Goal: Information Seeking & Learning: Learn about a topic

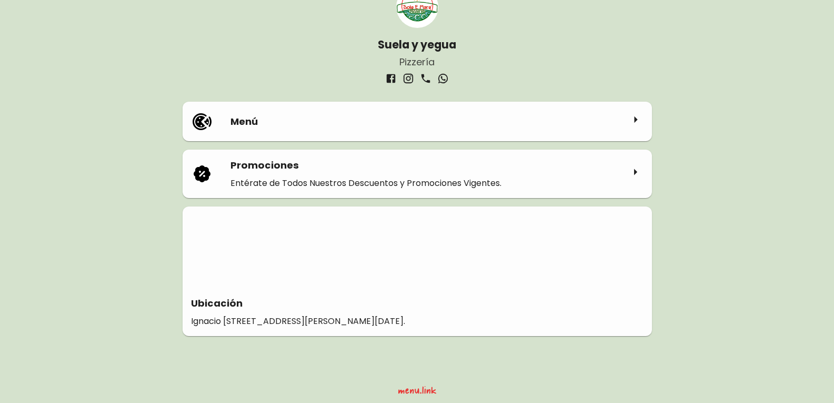
scroll to position [66, 0]
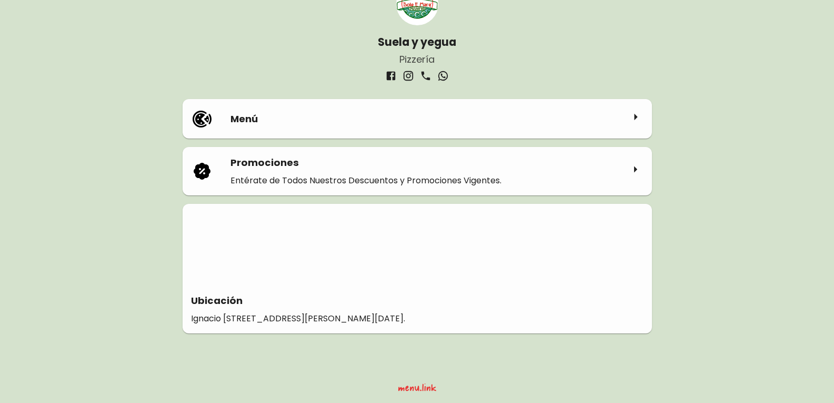
click at [640, 114] on icon at bounding box center [636, 117] width 16 height 16
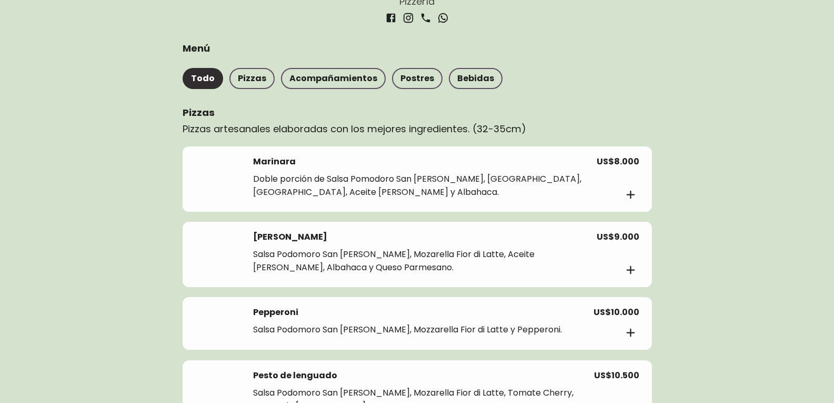
scroll to position [158, 0]
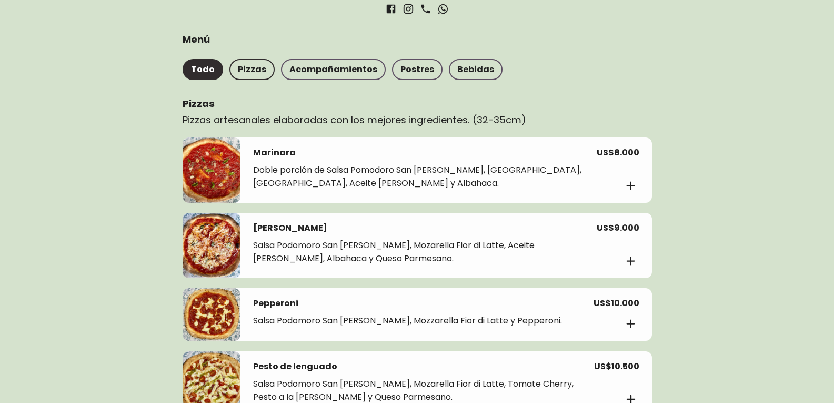
click at [253, 62] on font "Pizzas" at bounding box center [252, 69] width 28 height 15
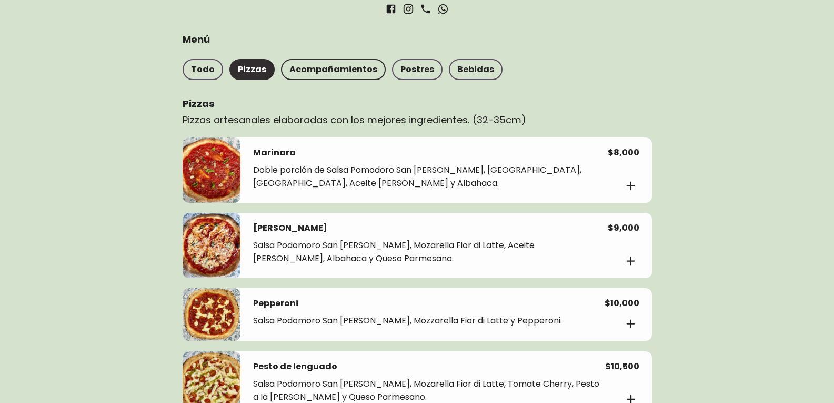
click at [341, 69] on font "Acompañamientos" at bounding box center [333, 69] width 88 height 12
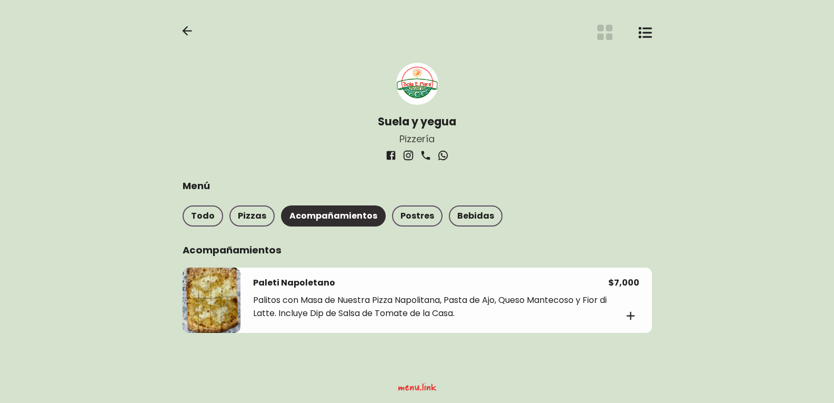
scroll to position [12, 0]
click at [408, 216] on font "Postres" at bounding box center [418, 215] width 34 height 12
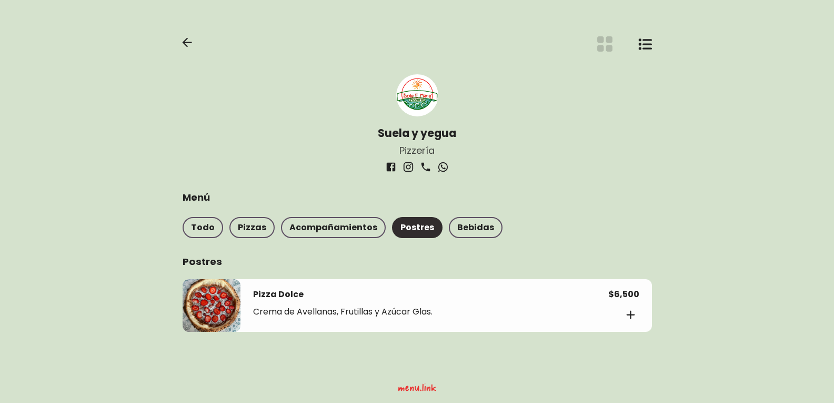
scroll to position [0, 0]
click at [466, 224] on font "Bebidas" at bounding box center [479, 227] width 37 height 12
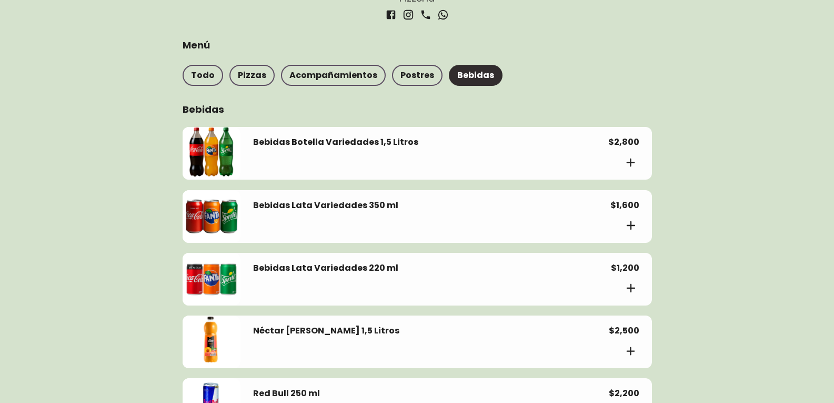
scroll to position [158, 0]
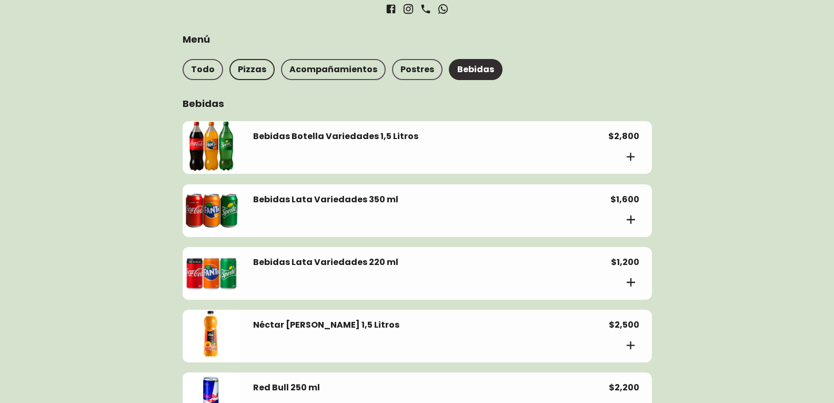
click at [239, 71] on font "Pizzas" at bounding box center [252, 69] width 28 height 12
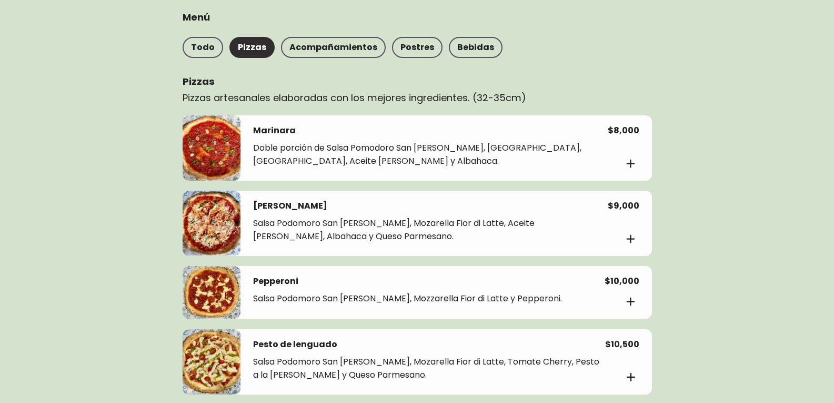
scroll to position [154, 0]
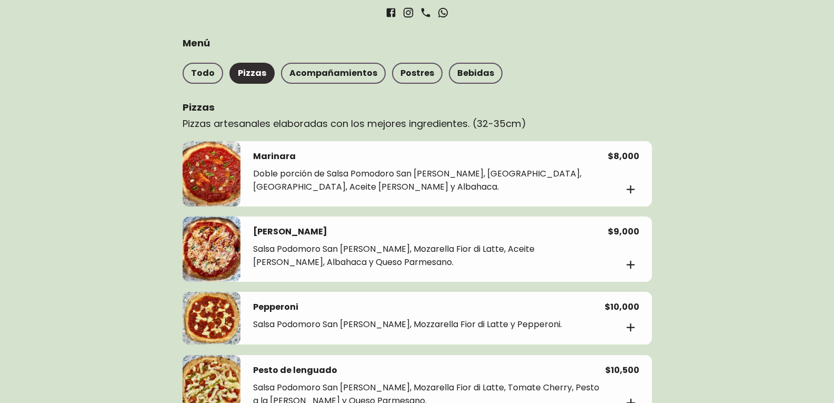
click at [209, 314] on div at bounding box center [212, 318] width 58 height 53
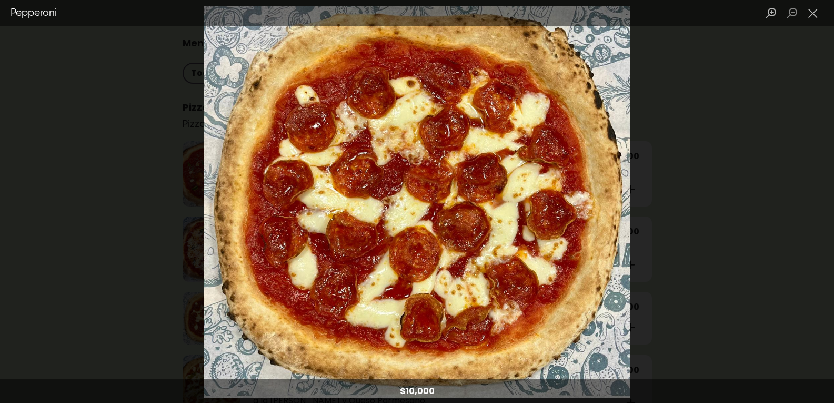
click at [404, 264] on img "Caja de luz" at bounding box center [417, 201] width 427 height 392
click at [273, 107] on img "Caja de luz" at bounding box center [417, 201] width 427 height 392
click at [811, 8] on button "Cerrar caja de luz" at bounding box center [813, 13] width 21 height 18
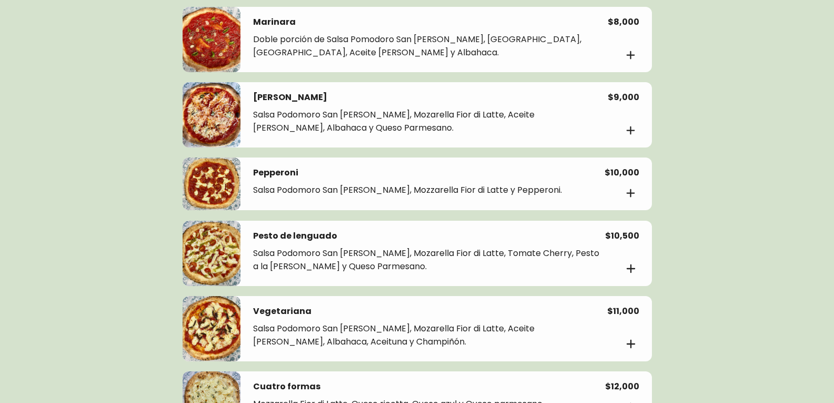
scroll to position [312, 0]
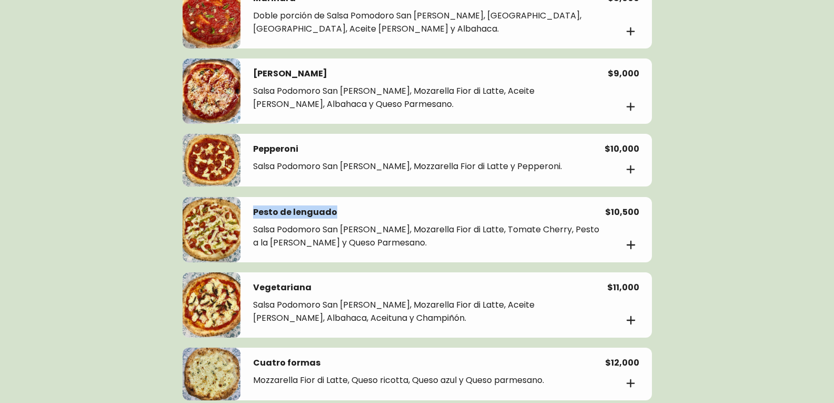
drag, startPoint x: 333, startPoint y: 214, endPoint x: 248, endPoint y: 215, distance: 84.2
click at [248, 215] on div "Pesto de lenguado Salsa Podomoro San [PERSON_NAME], Mozarella Fior di Latte, To…" at bounding box center [447, 229] width 412 height 65
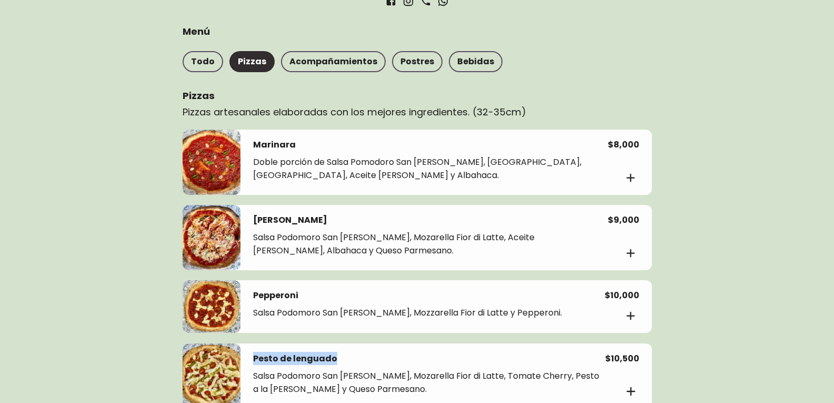
scroll to position [421, 0]
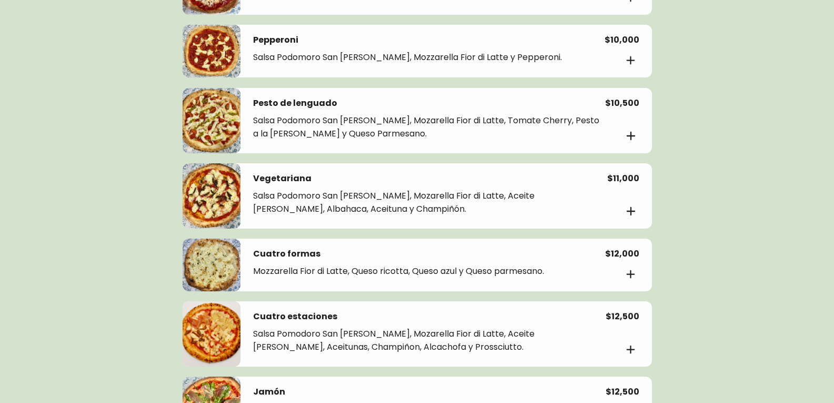
click at [411, 170] on div "Vegetariana Salsa Podomoro San [PERSON_NAME], Mozarella [GEOGRAPHIC_DATA], Acei…" at bounding box center [447, 195] width 412 height 65
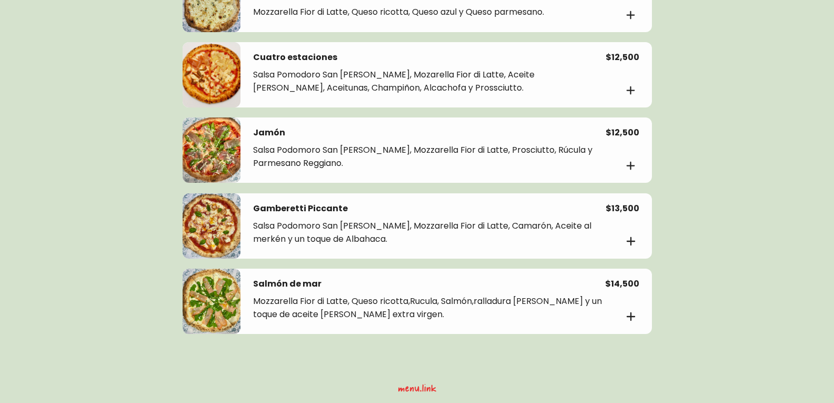
scroll to position [680, 0]
click at [219, 292] on div at bounding box center [212, 300] width 58 height 65
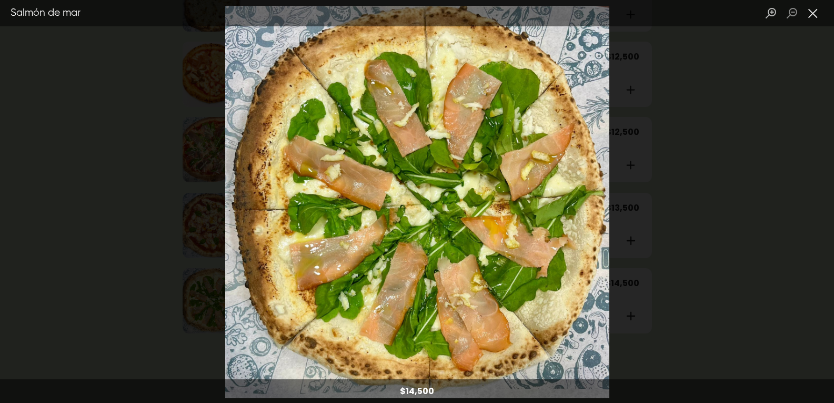
click at [808, 14] on button "Cerrar caja de luz" at bounding box center [813, 13] width 21 height 18
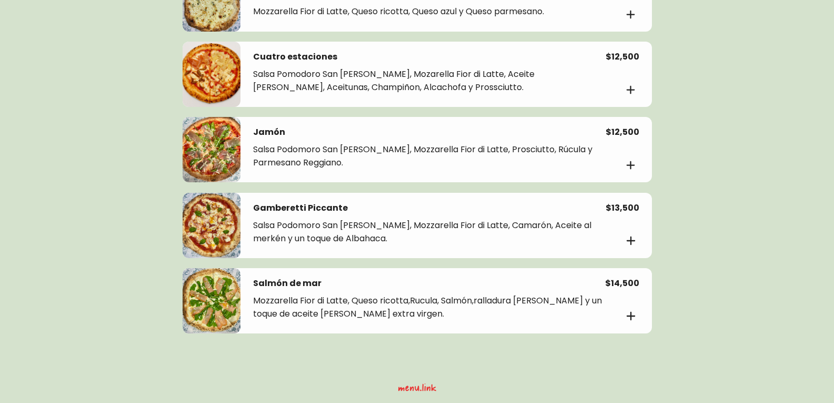
click at [211, 225] on div at bounding box center [212, 225] width 58 height 65
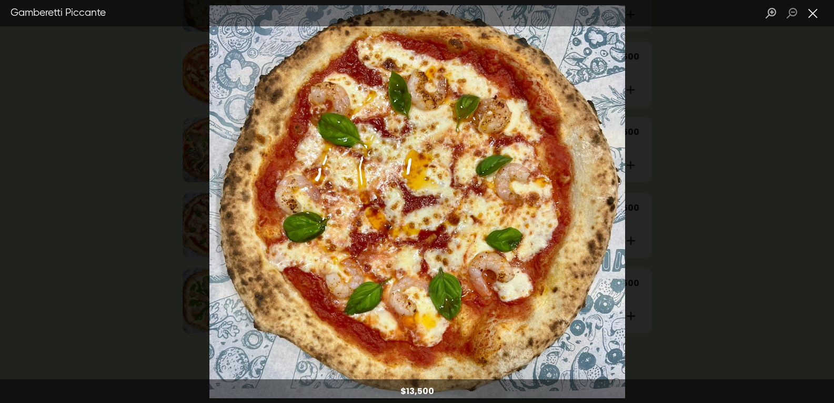
click at [819, 13] on button "Cerrar caja de luz" at bounding box center [813, 13] width 21 height 18
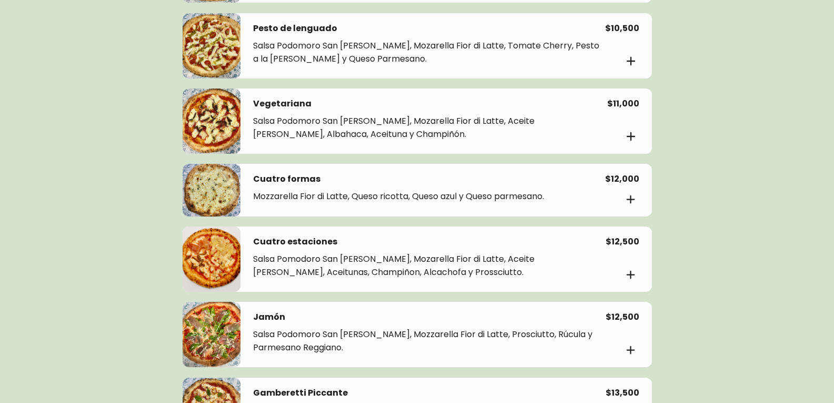
scroll to position [470, 0]
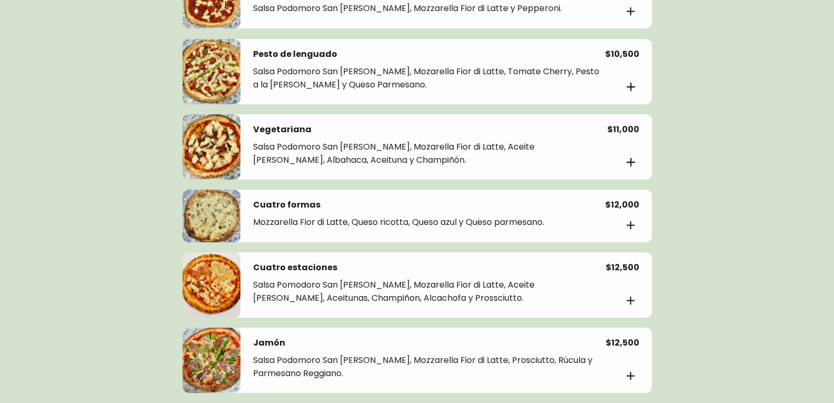
click at [206, 288] on div at bounding box center [212, 284] width 58 height 65
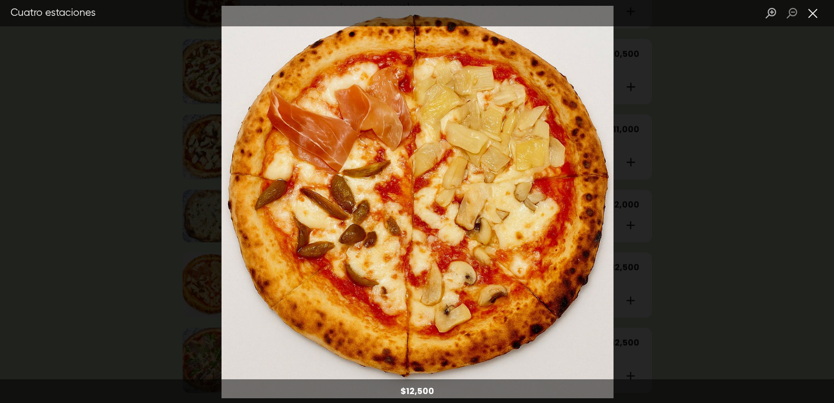
drag, startPoint x: 817, startPoint y: 15, endPoint x: 784, endPoint y: 16, distance: 33.7
click at [817, 15] on button "Cerrar caja de luz" at bounding box center [813, 13] width 21 height 18
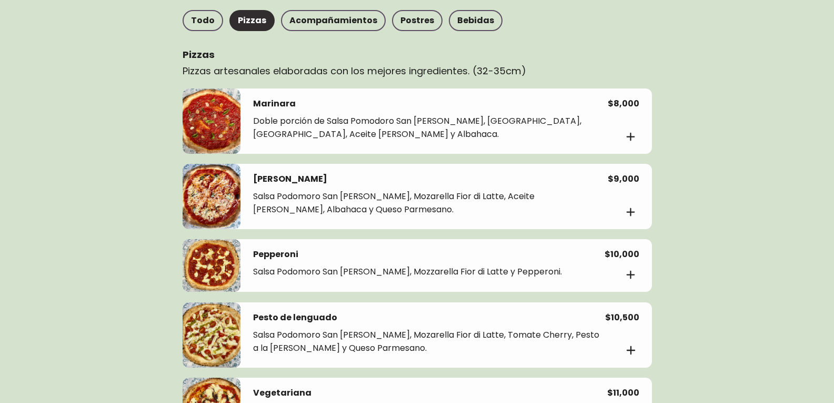
scroll to position [259, 0]
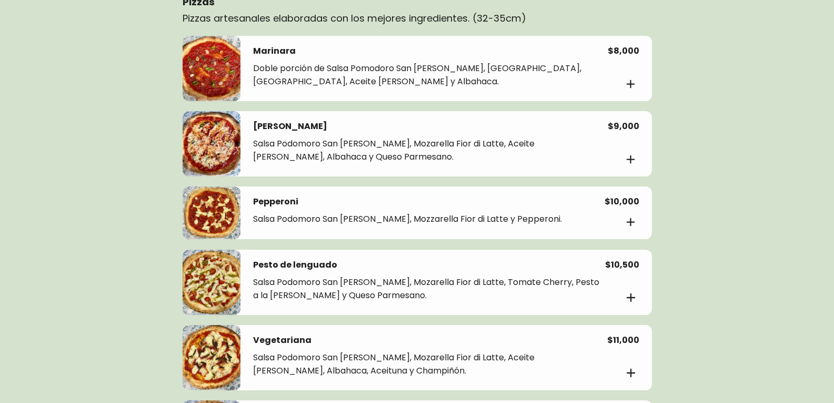
click at [213, 75] on div at bounding box center [212, 68] width 58 height 65
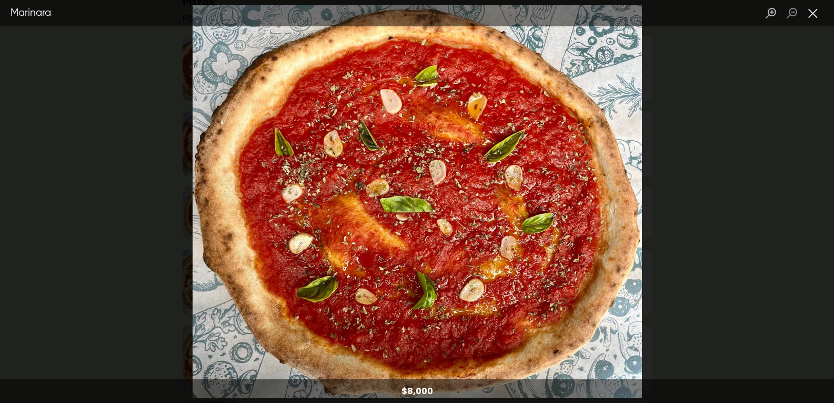
click at [818, 16] on button "Cerrar caja de luz" at bounding box center [813, 13] width 21 height 18
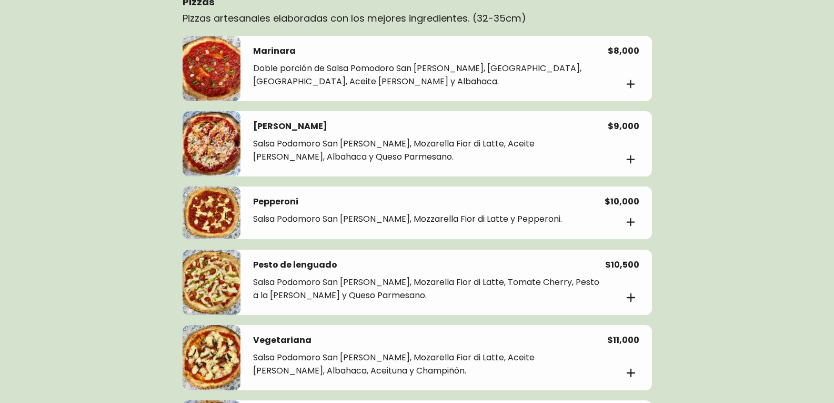
click at [211, 142] on div at bounding box center [212, 143] width 58 height 65
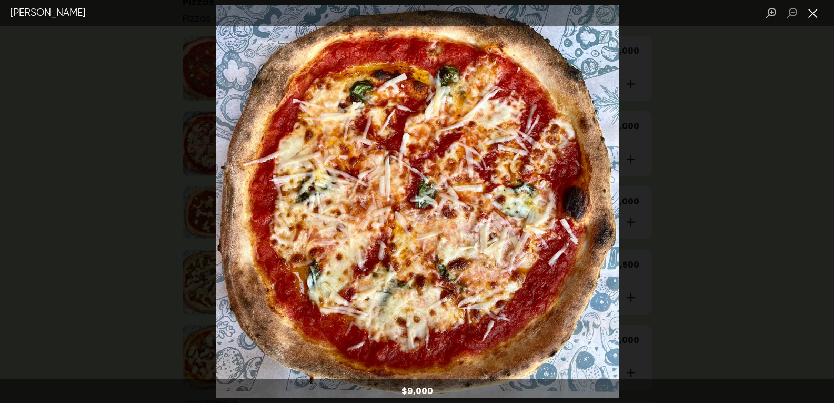
click at [812, 21] on button "Cerrar caja de luz" at bounding box center [813, 13] width 21 height 18
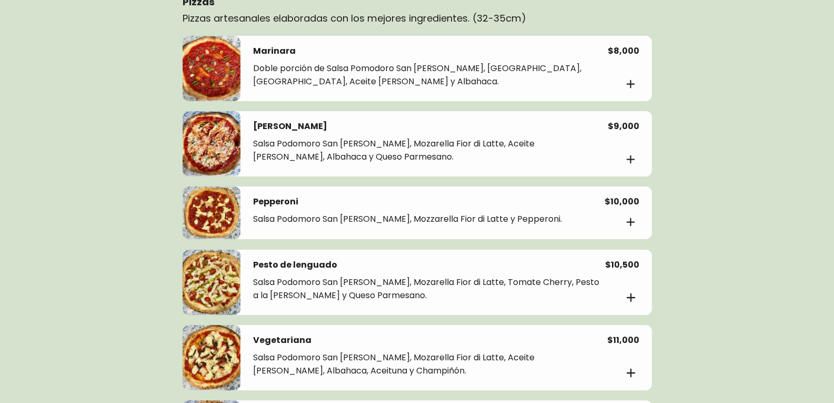
click at [224, 212] on div at bounding box center [212, 212] width 58 height 53
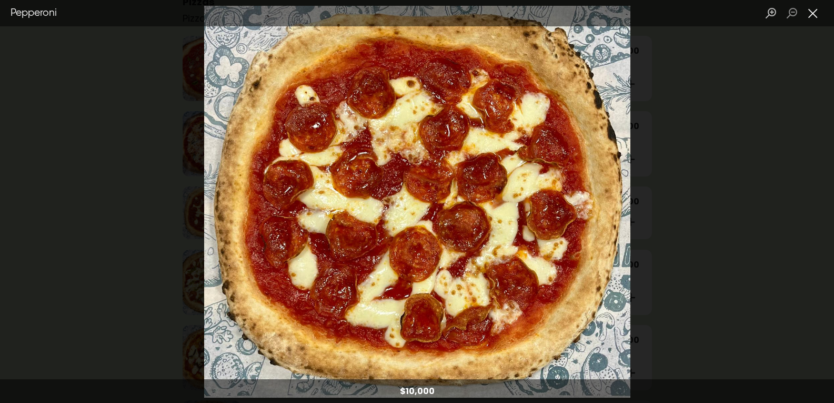
click at [815, 17] on button "Cerrar caja de luz" at bounding box center [813, 13] width 21 height 18
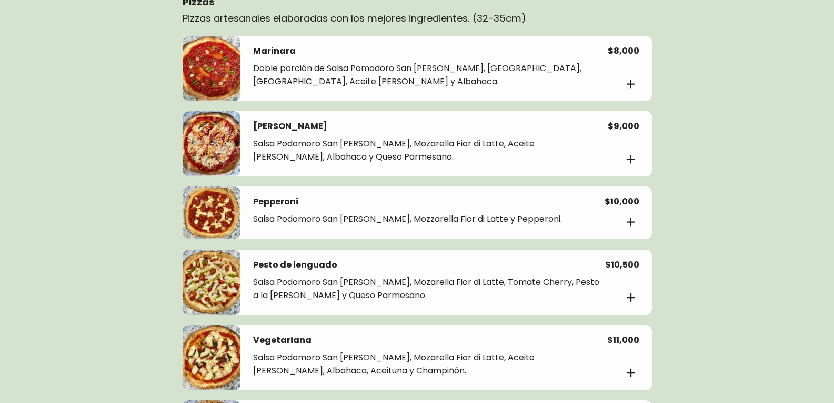
click at [215, 282] on div at bounding box center [212, 281] width 58 height 65
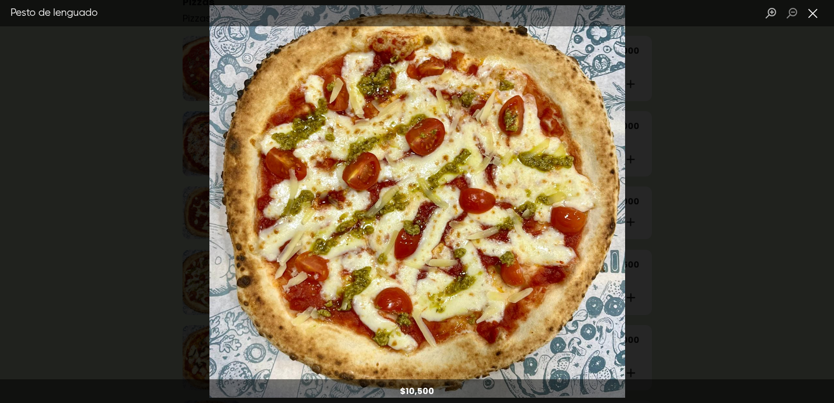
click at [816, 11] on button "Cerrar caja de luz" at bounding box center [813, 13] width 21 height 18
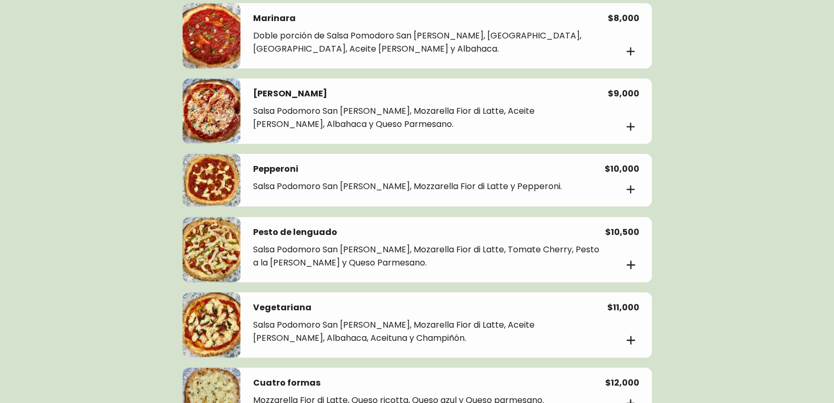
scroll to position [417, 0]
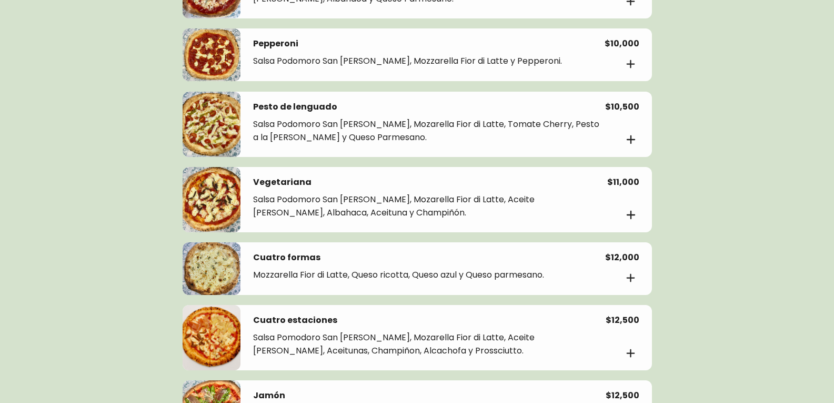
click at [209, 203] on div at bounding box center [212, 199] width 58 height 65
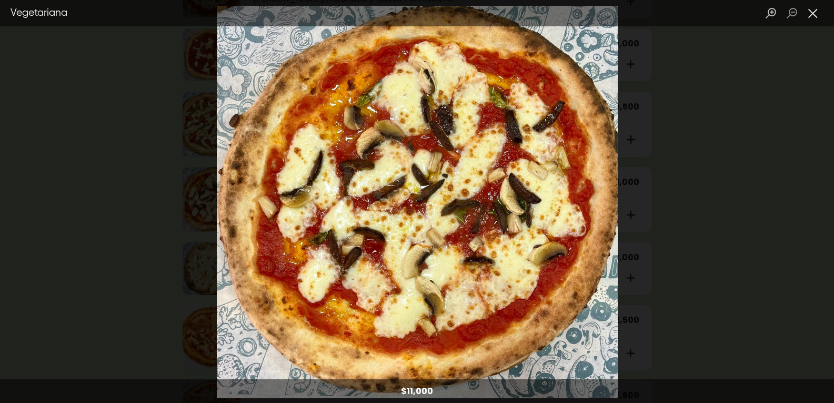
click at [814, 12] on button "Cerrar caja de luz" at bounding box center [813, 13] width 21 height 18
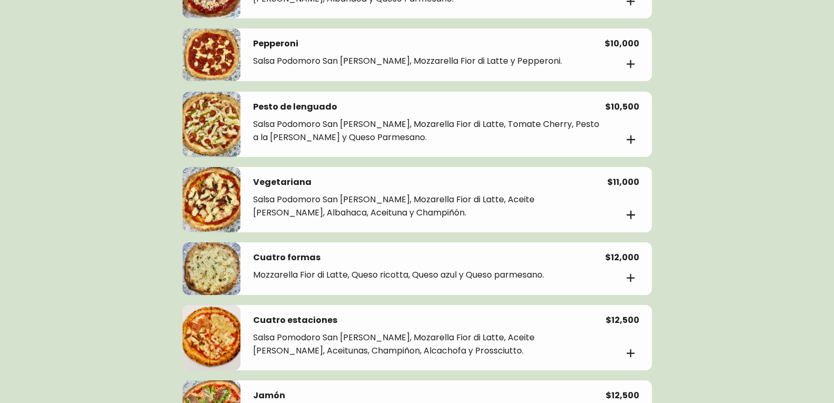
click at [235, 325] on div at bounding box center [212, 337] width 58 height 65
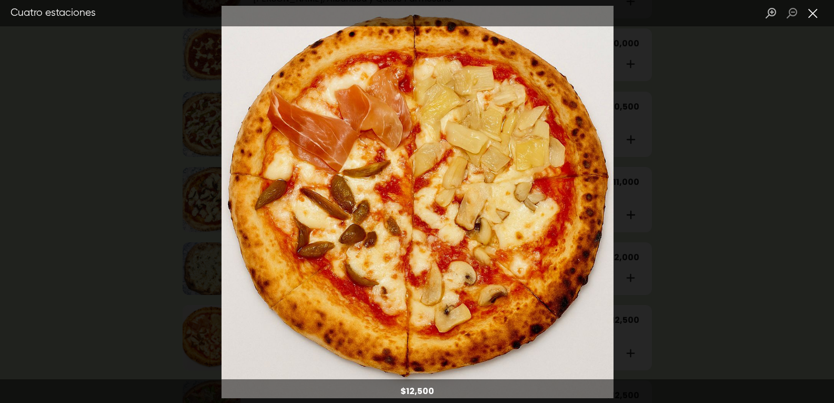
click at [812, 13] on button "Cerrar caja de luz" at bounding box center [813, 13] width 21 height 18
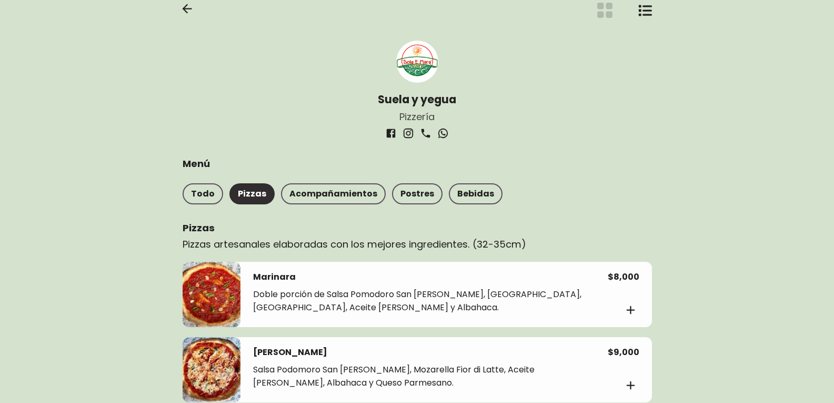
scroll to position [53, 0]
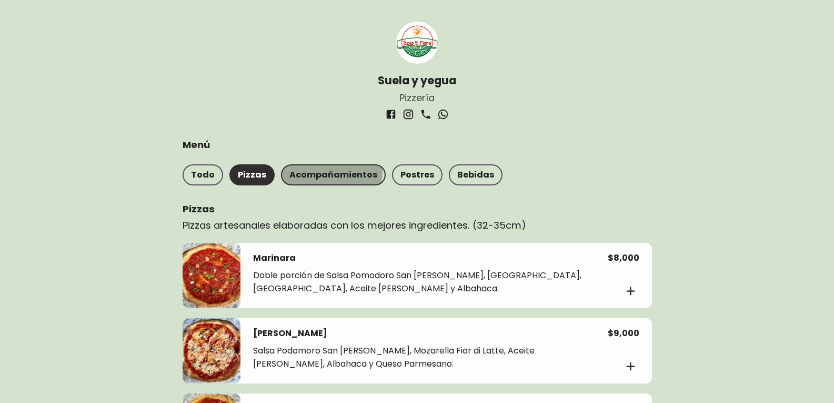
click at [326, 172] on font "Acompañamientos" at bounding box center [333, 174] width 88 height 12
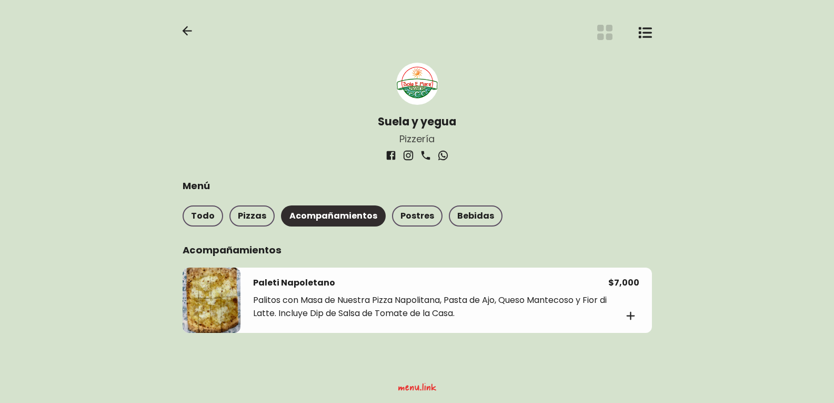
click at [214, 307] on div at bounding box center [212, 299] width 58 height 65
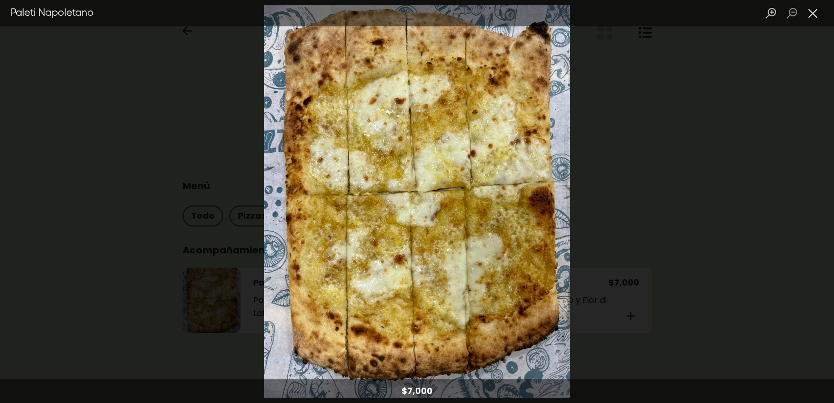
click at [807, 17] on button "Cerrar caja de luz" at bounding box center [813, 13] width 21 height 18
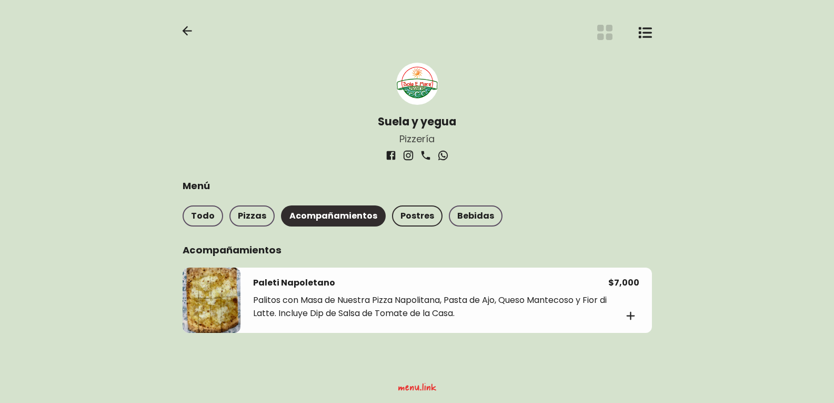
click at [405, 213] on font "Postres" at bounding box center [418, 215] width 34 height 12
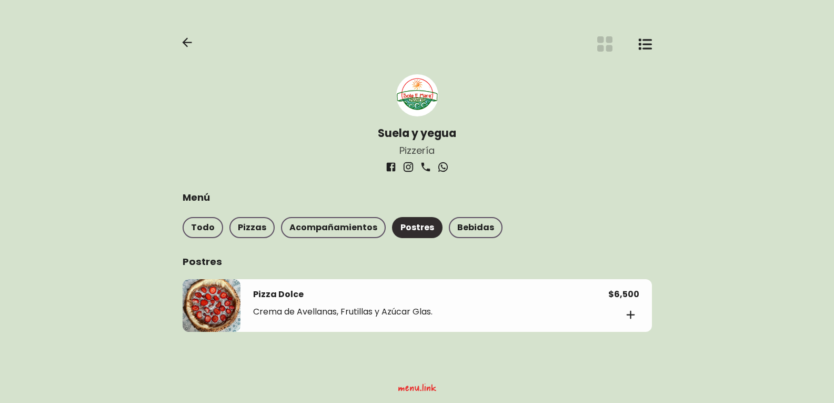
scroll to position [0, 0]
click at [214, 298] on div at bounding box center [215, 305] width 58 height 53
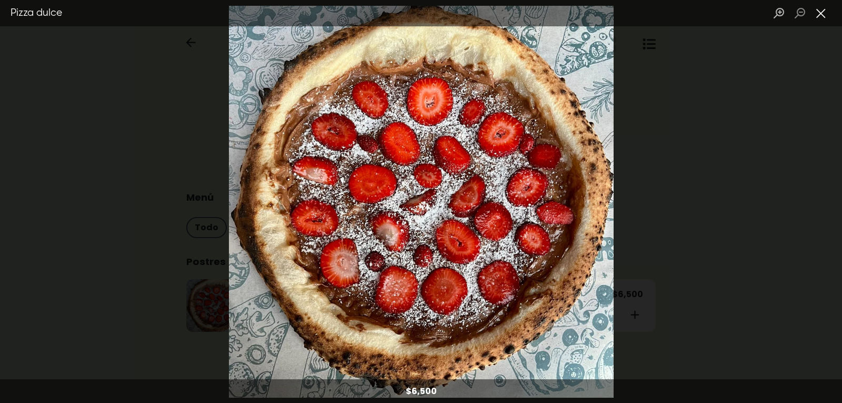
click at [829, 17] on button "Cerrar caja de luz" at bounding box center [820, 13] width 21 height 18
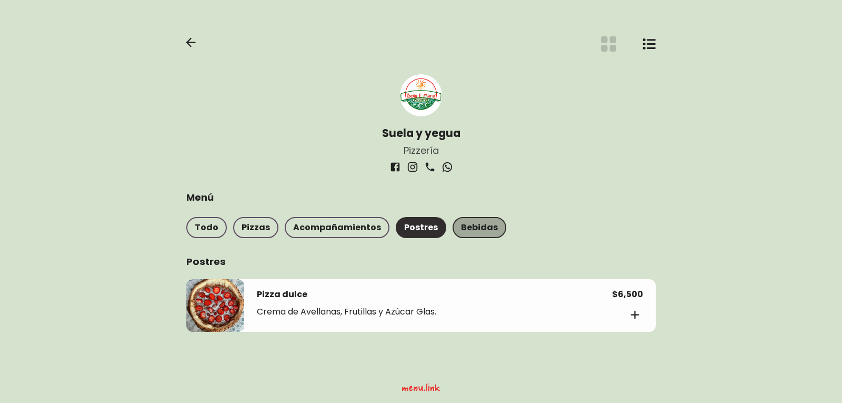
click at [469, 223] on font "Bebidas" at bounding box center [479, 227] width 37 height 12
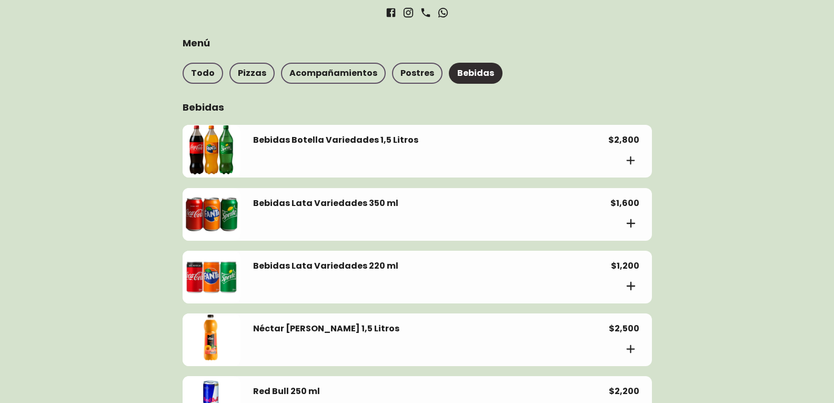
scroll to position [145, 0]
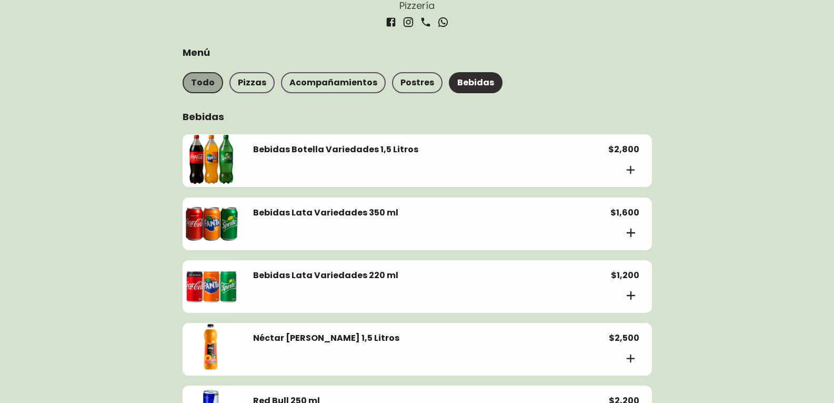
click at [203, 78] on font "Todo" at bounding box center [203, 82] width 24 height 12
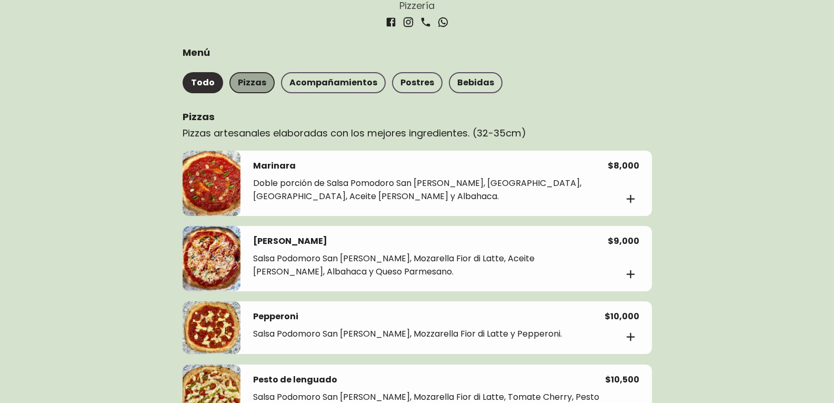
click at [258, 78] on font "Pizzas" at bounding box center [252, 82] width 28 height 12
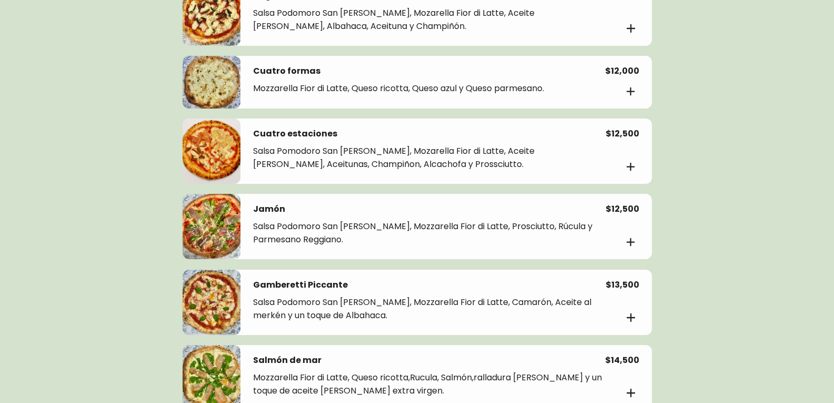
scroll to position [620, 0]
